Goal: Entertainment & Leisure: Consume media (video, audio)

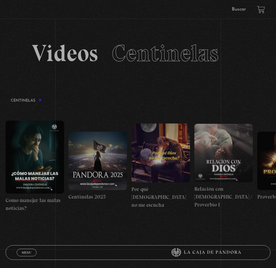
scroll to position [60, 0]
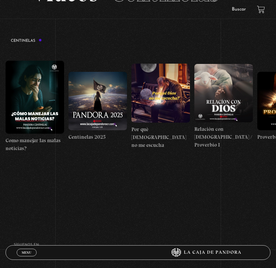
click at [124, 195] on div "Menu Cerrar Roxy Salazar En vivos Pandora Centinelas Mi cuenta Salir Buscar Bus…" at bounding box center [138, 147] width 276 height 360
click at [162, 177] on section "Centinelas" at bounding box center [138, 114] width 276 height 160
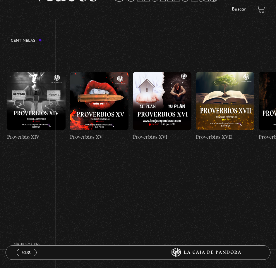
drag, startPoint x: 252, startPoint y: 117, endPoint x: -281, endPoint y: 144, distance: 533.7
click at [0, 144] on html "ingresar al sitio Ver Video Más Información Solicitar Por favor coloque su disp…" at bounding box center [138, 133] width 276 height 387
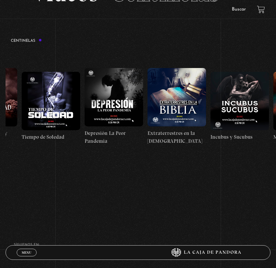
drag, startPoint x: 200, startPoint y: 126, endPoint x: -200, endPoint y: 131, distance: 399.4
click at [0, 131] on html "ingresar al sitio Ver Video Más Información Solicitar Por favor coloque su disp…" at bounding box center [138, 133] width 276 height 387
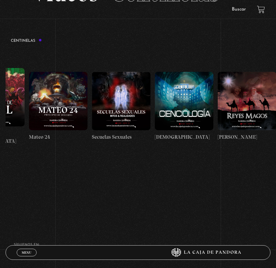
drag, startPoint x: 211, startPoint y: 117, endPoint x: -81, endPoint y: 123, distance: 292.5
click at [0, 123] on html "ingresar al sitio Ver Video Más Información Solicitar Por favor coloque su disp…" at bounding box center [138, 133] width 276 height 387
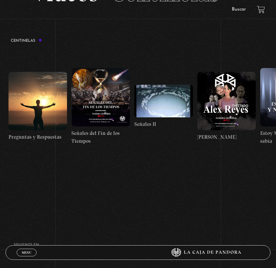
drag, startPoint x: 223, startPoint y: 124, endPoint x: 277, endPoint y: 258, distance: 145.0
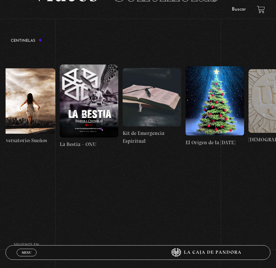
drag, startPoint x: 255, startPoint y: 116, endPoint x: -70, endPoint y: 111, distance: 325.5
click at [0, 111] on html "ingresar al sitio Ver Video Más Información Solicitar Por favor coloque su disp…" at bounding box center [138, 133] width 276 height 387
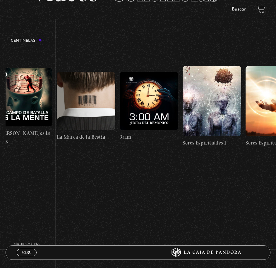
drag, startPoint x: 210, startPoint y: 103, endPoint x: -6, endPoint y: 110, distance: 216.5
click at [0, 110] on html "ingresar al sitio Ver Video Más Información Solicitar Por favor coloque su disp…" at bounding box center [138, 133] width 276 height 387
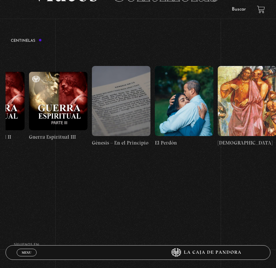
drag, startPoint x: 169, startPoint y: 113, endPoint x: -94, endPoint y: 101, distance: 263.7
click at [0, 101] on html "ingresar al sitio Ver Video Más Información Solicitar Por favor coloque su disp…" at bounding box center [138, 133] width 276 height 387
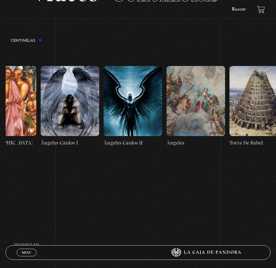
drag, startPoint x: 111, startPoint y: 115, endPoint x: 48, endPoint y: 104, distance: 63.5
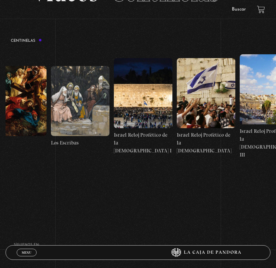
drag, startPoint x: 154, startPoint y: 116, endPoint x: 12, endPoint y: 117, distance: 142.1
click at [0, 113] on html "ingresar al sitio Ver Video Más Información Solicitar Por favor coloque su disp…" at bounding box center [138, 133] width 276 height 387
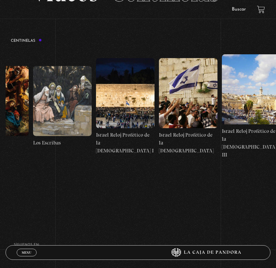
drag, startPoint x: 141, startPoint y: 117, endPoint x: 34, endPoint y: 116, distance: 107.0
click at [161, 196] on div "Menu Cerrar Roxy Salazar En vivos Pandora Centinelas Mi cuenta Salir Buscar Bus…" at bounding box center [138, 147] width 276 height 360
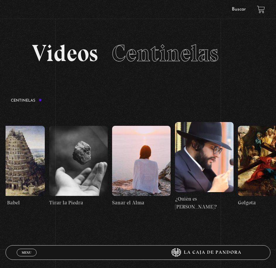
scroll to position [0, 6671]
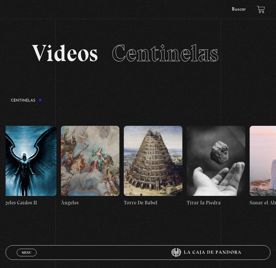
drag, startPoint x: 104, startPoint y: 154, endPoint x: 180, endPoint y: 146, distance: 76.8
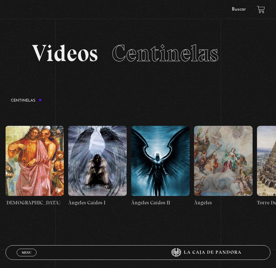
drag, startPoint x: 192, startPoint y: 153, endPoint x: 219, endPoint y: 154, distance: 26.7
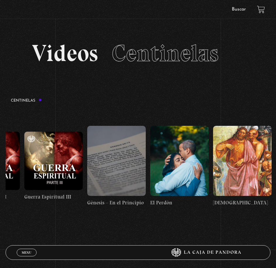
scroll to position [0, 6328]
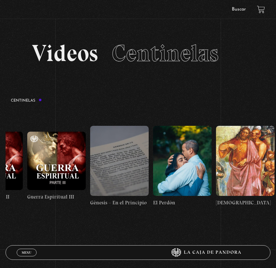
drag, startPoint x: 162, startPoint y: 149, endPoint x: 204, endPoint y: 151, distance: 41.9
click at [144, 147] on figure at bounding box center [119, 161] width 58 height 70
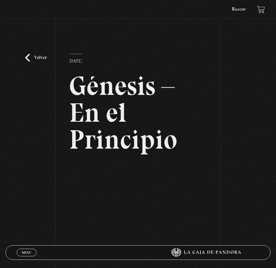
click at [61, 133] on div "Volver [DATE] Génesis – En el Principio WhatsApp Twitter Messenger Email" at bounding box center [138, 146] width 276 height 239
